Goal: Navigation & Orientation: Find specific page/section

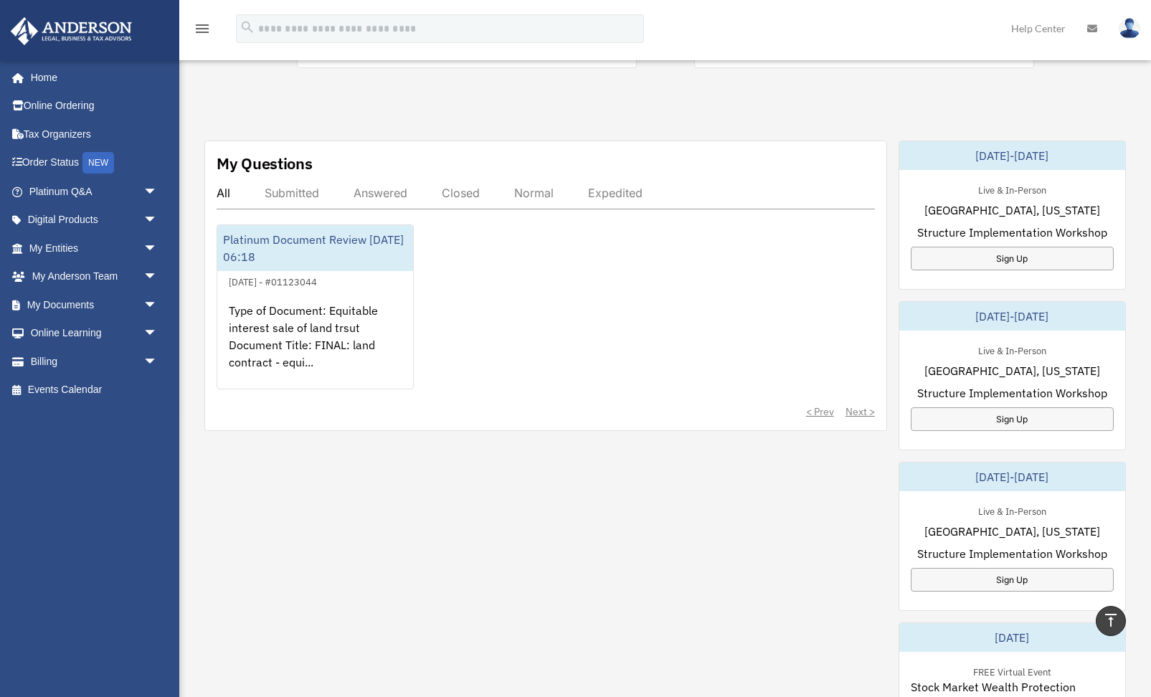
scroll to position [447, 0]
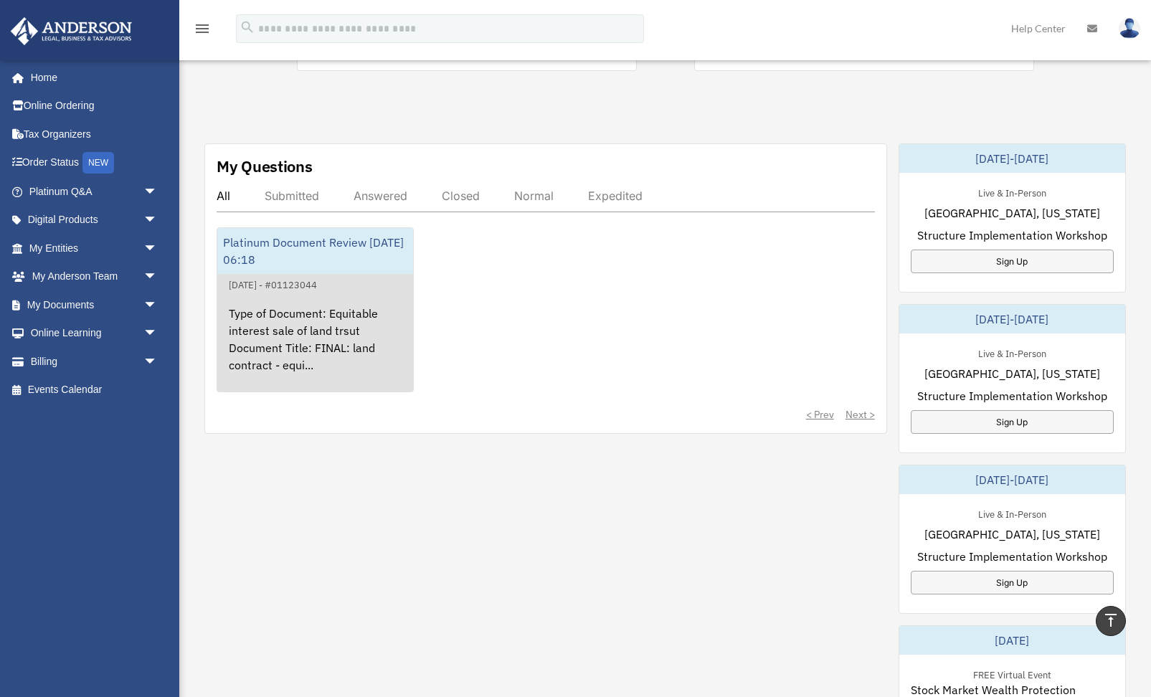
click at [298, 252] on div "Platinum Document Review 09/25/2025 06:18" at bounding box center [315, 251] width 196 height 46
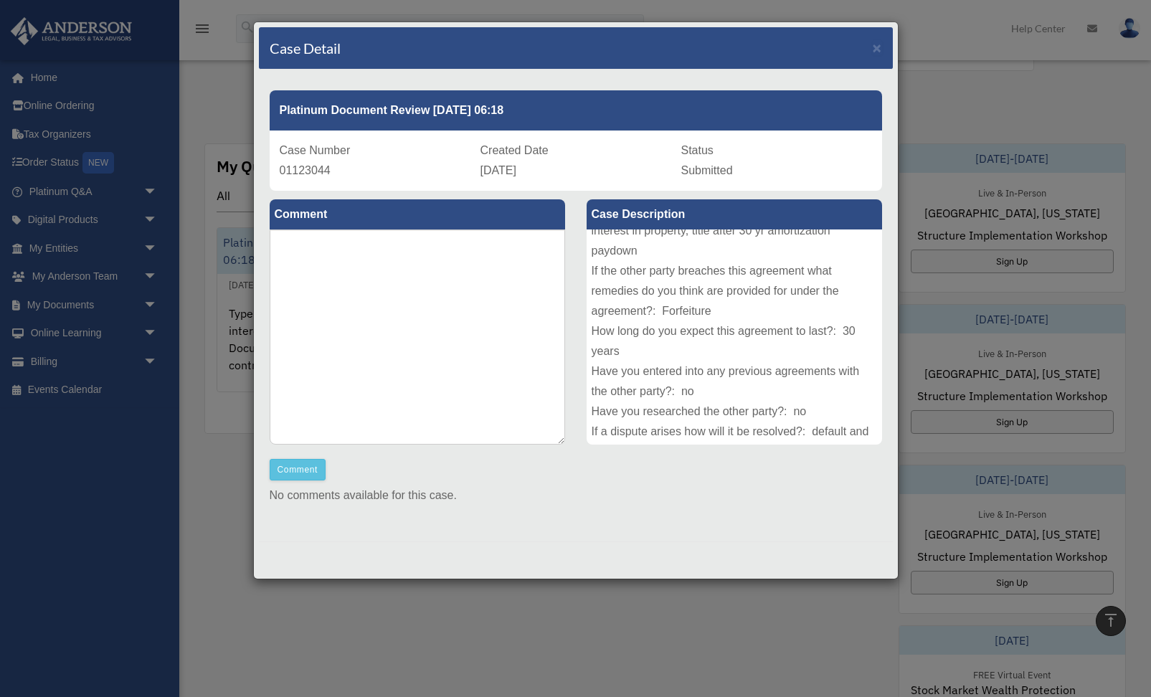
scroll to position [297, 0]
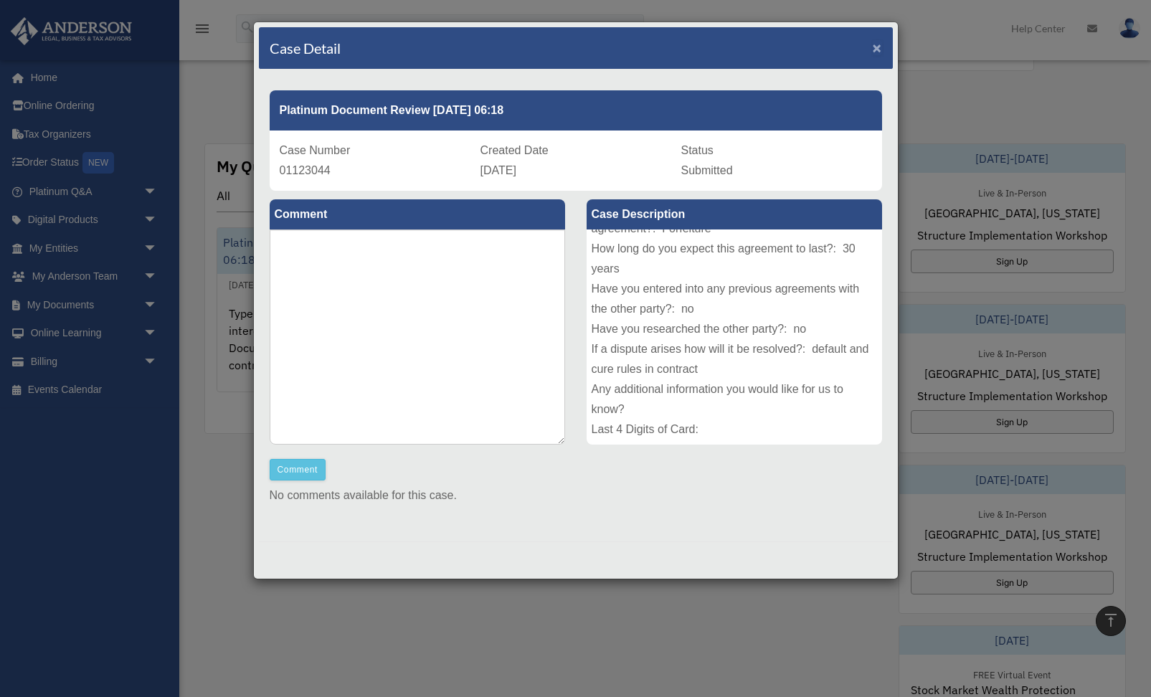
click at [873, 50] on span "×" at bounding box center [877, 47] width 9 height 16
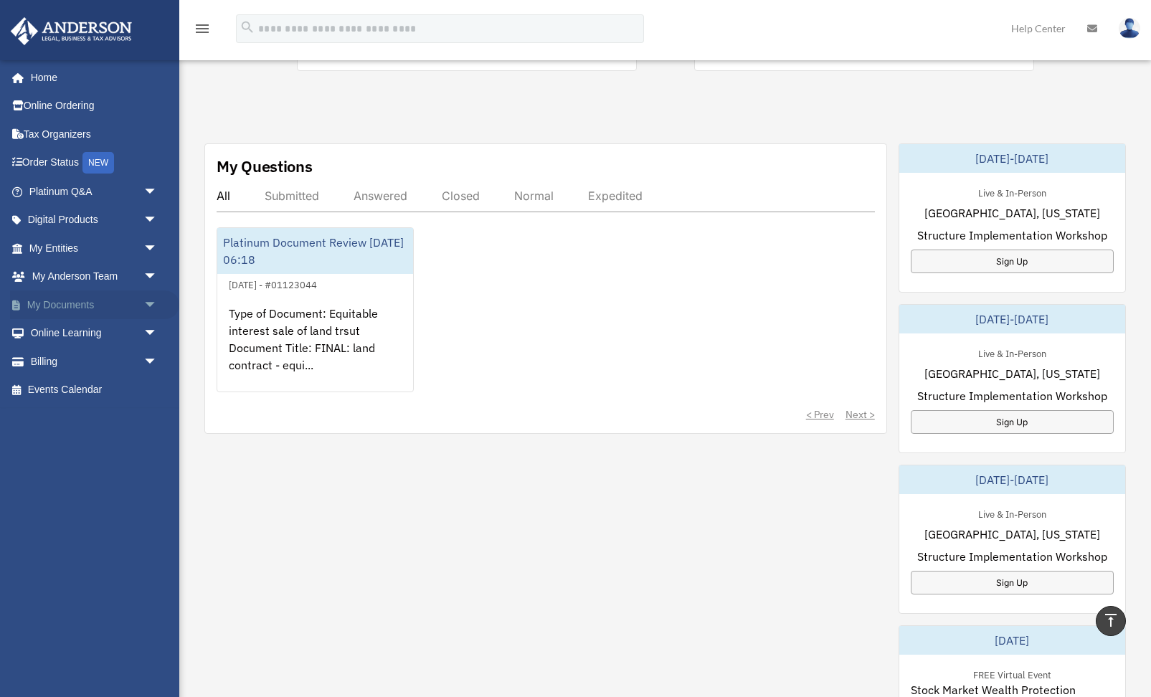
click at [68, 308] on link "My Documents arrow_drop_down" at bounding box center [94, 304] width 169 height 29
click at [151, 302] on span "arrow_drop_down" at bounding box center [157, 304] width 29 height 29
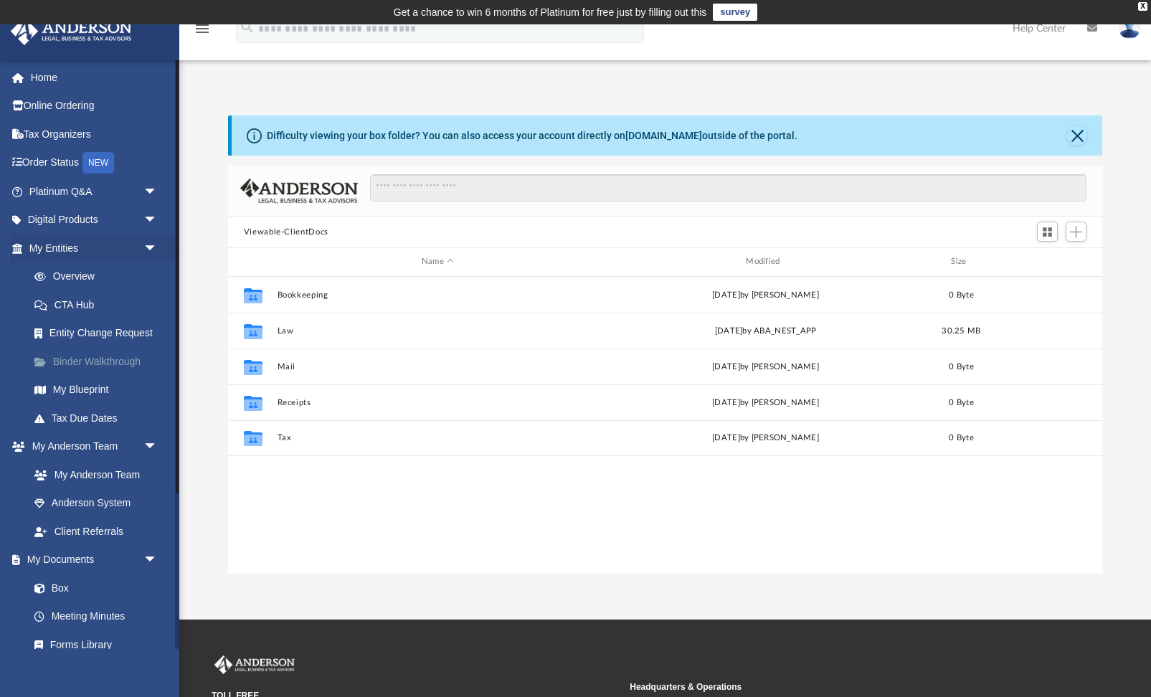
scroll to position [326, 874]
click at [151, 218] on span "arrow_drop_down" at bounding box center [157, 220] width 29 height 29
click at [47, 79] on link "Home" at bounding box center [94, 77] width 169 height 29
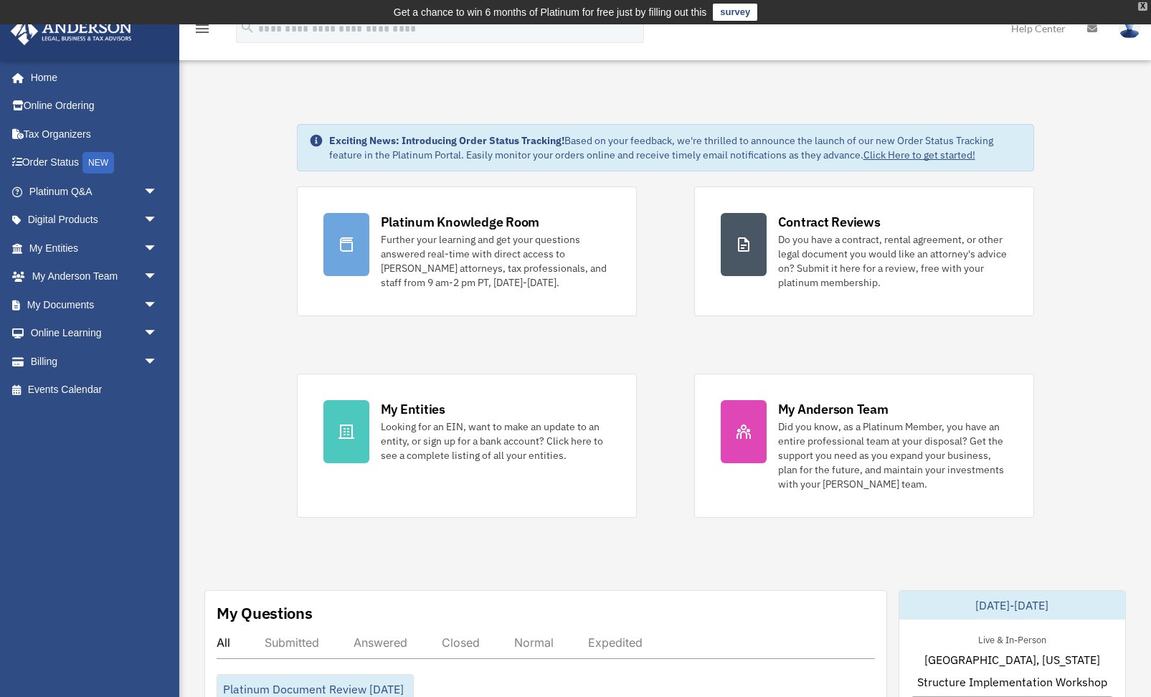
click at [1140, 9] on div "X" at bounding box center [1142, 6] width 9 height 9
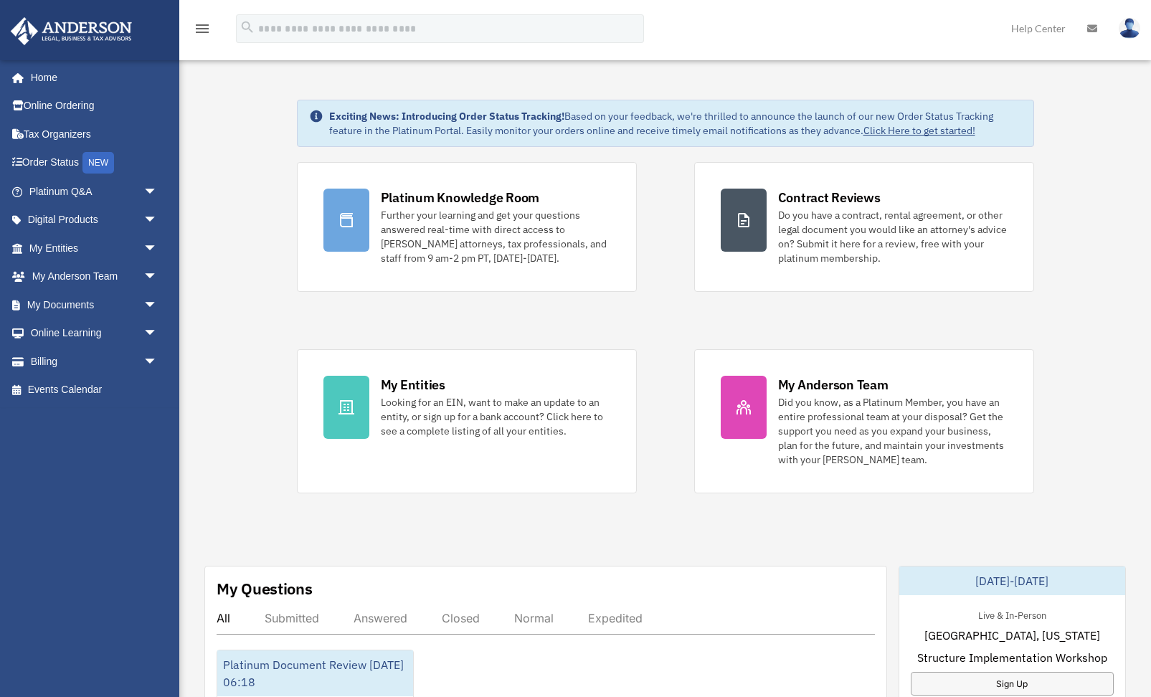
click at [1092, 31] on icon at bounding box center [1092, 29] width 10 height 10
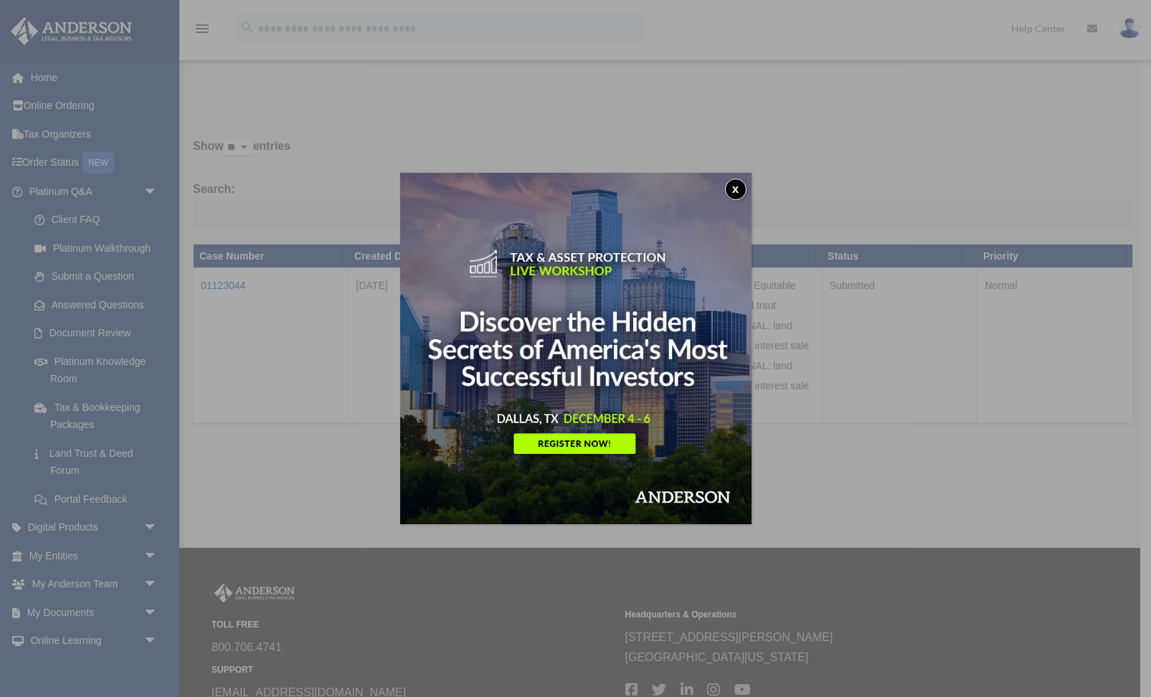
click at [735, 187] on button "x" at bounding box center [736, 190] width 22 height 22
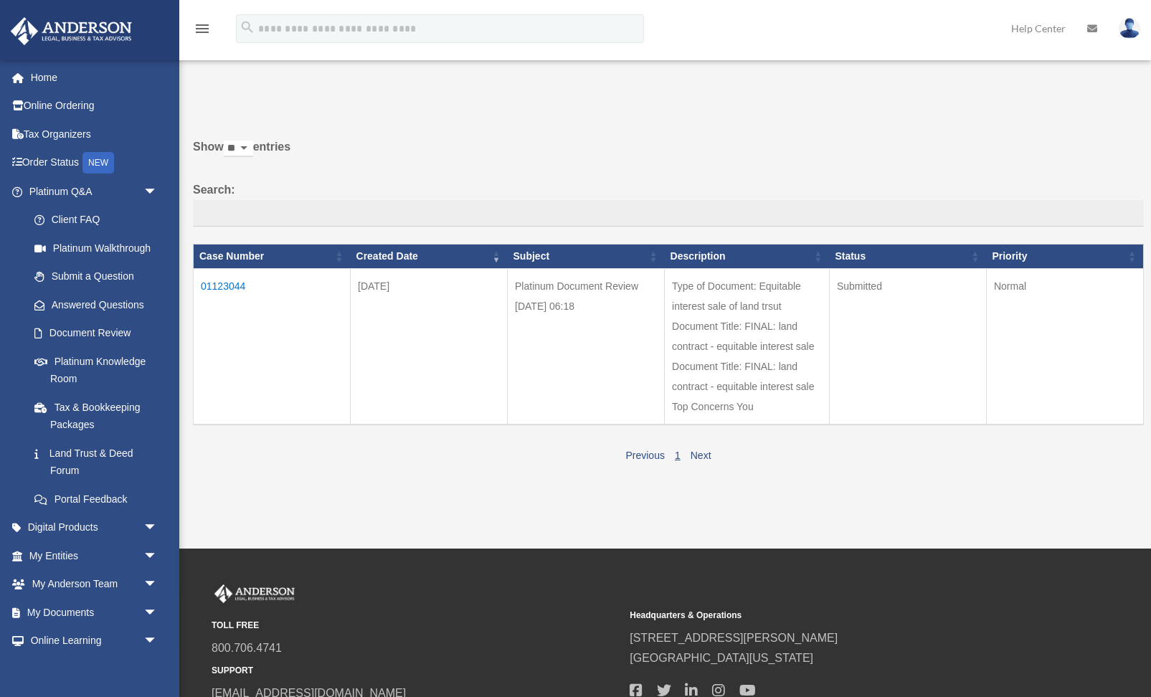
click at [1128, 28] on img at bounding box center [1129, 28] width 22 height 21
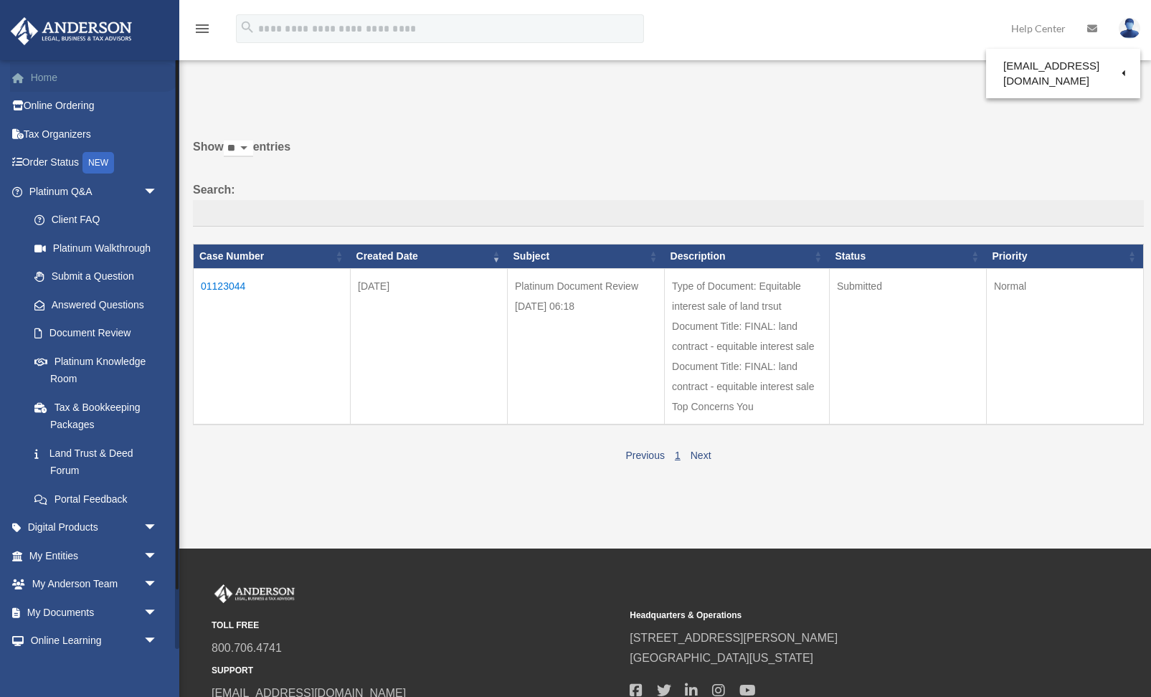
click at [43, 80] on link "Home" at bounding box center [94, 77] width 169 height 29
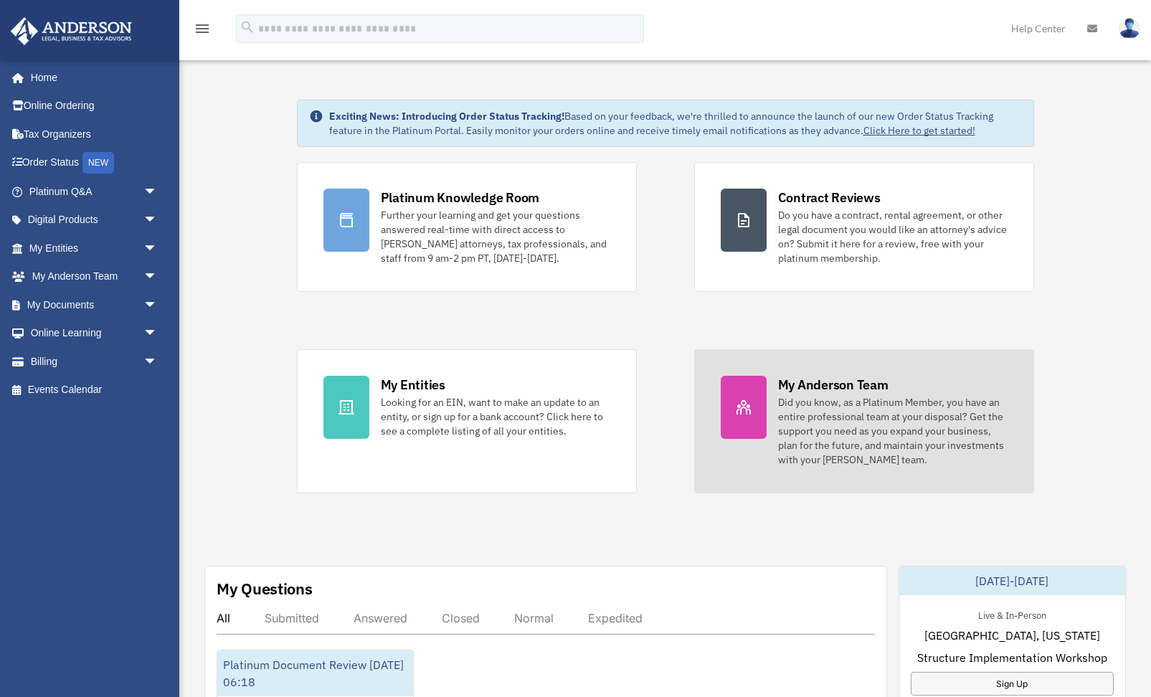
click at [871, 422] on div "Did you know, as a Platinum Member, you have an entire professional team at you…" at bounding box center [892, 431] width 229 height 72
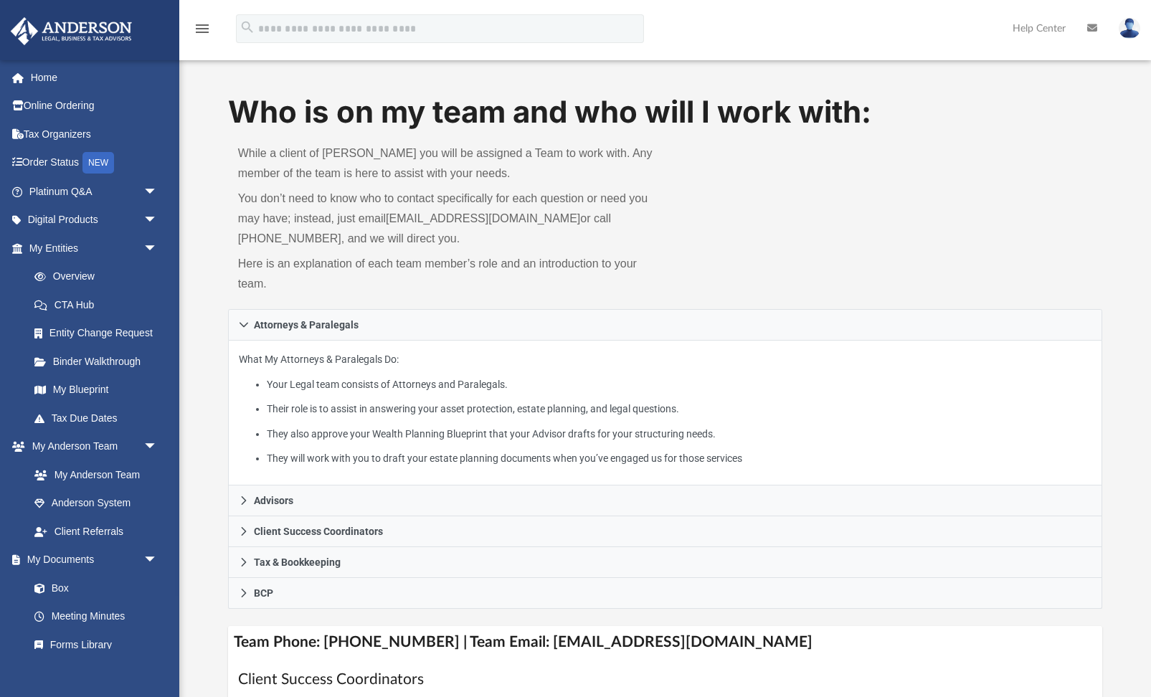
click at [201, 27] on icon "menu" at bounding box center [202, 28] width 17 height 17
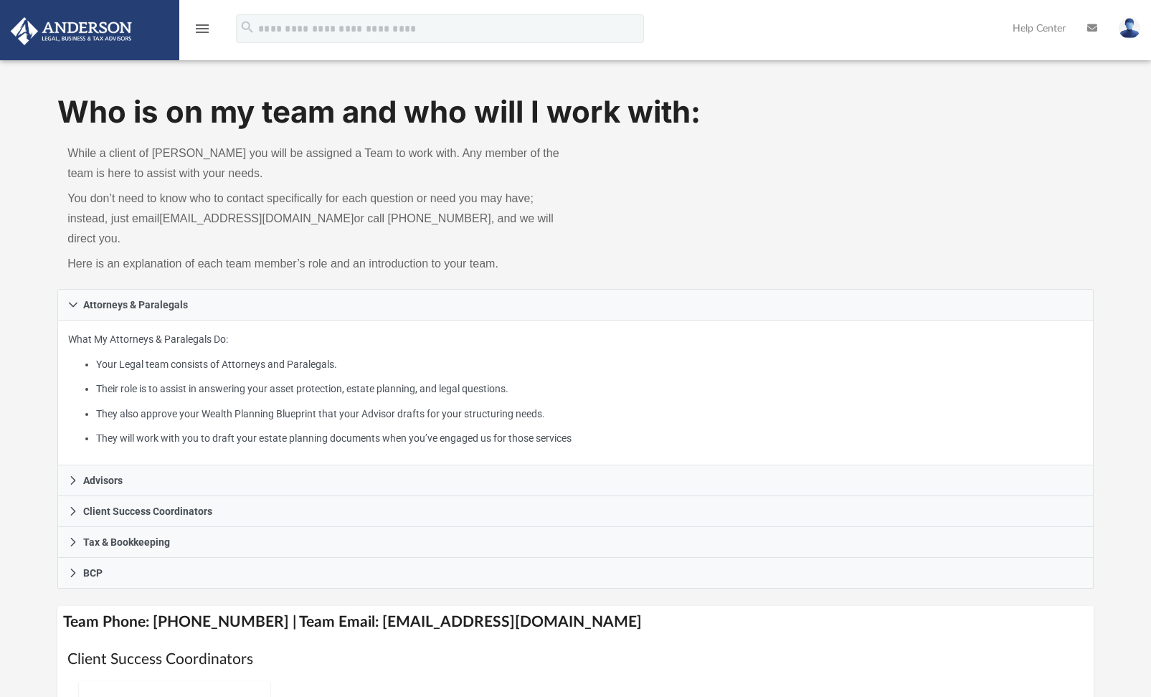
click at [201, 27] on icon "menu" at bounding box center [202, 28] width 17 height 17
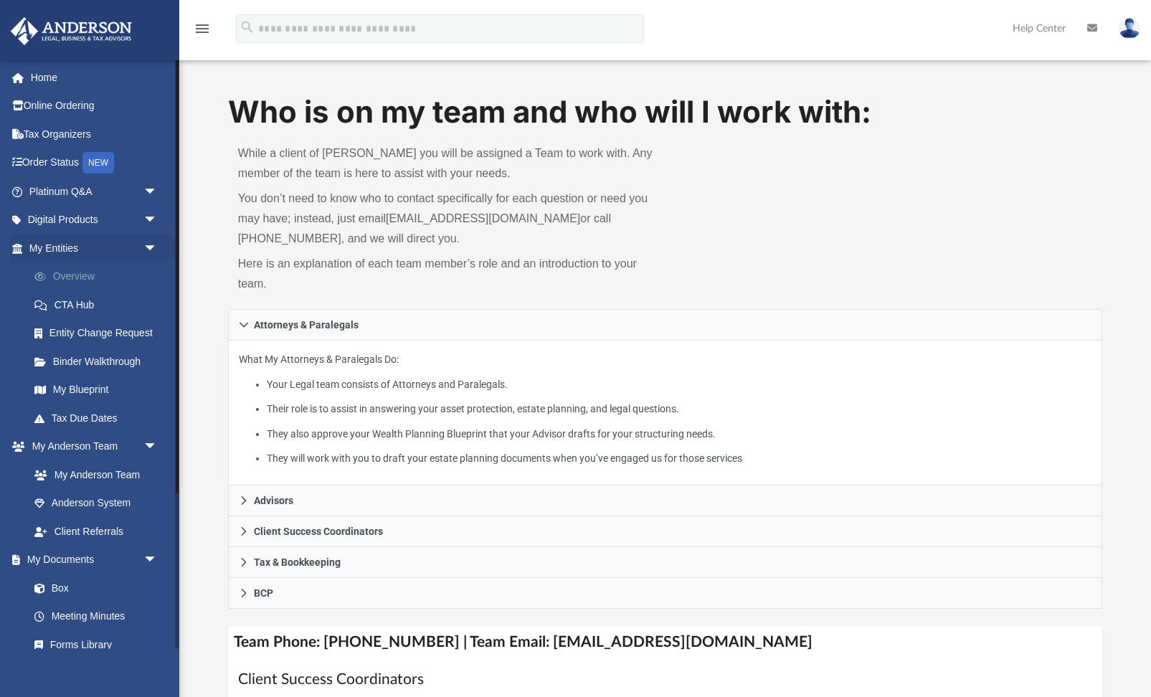
click at [74, 276] on link "Overview" at bounding box center [99, 276] width 159 height 29
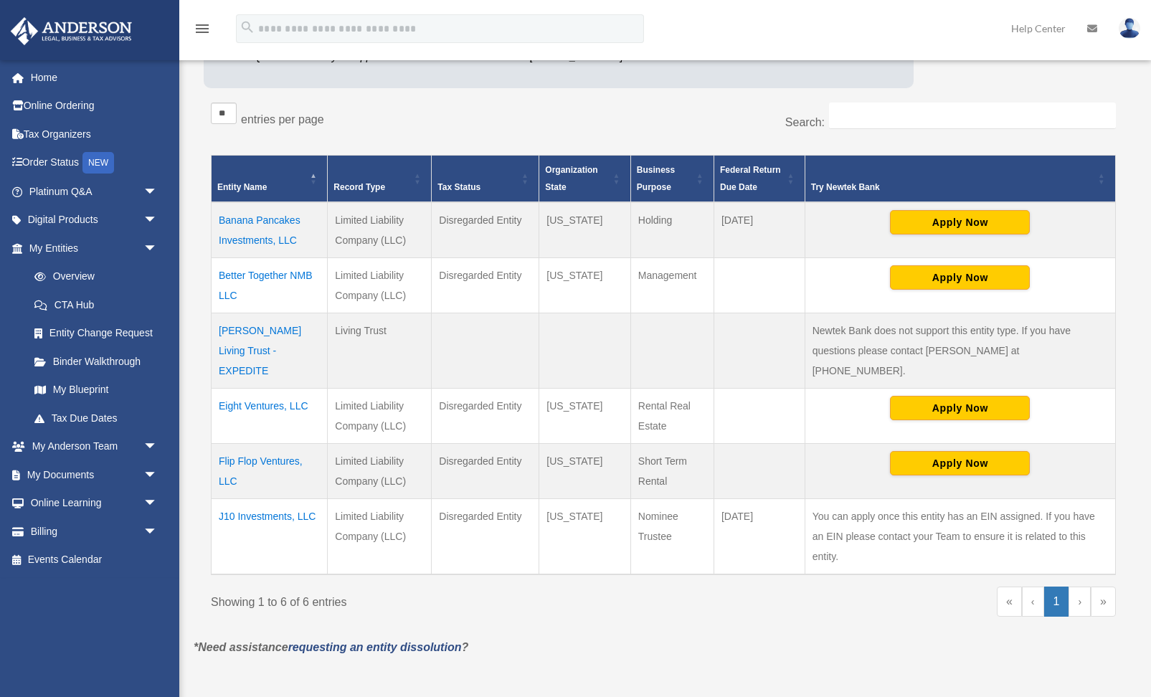
scroll to position [220, 0]
